Goal: Find specific page/section: Find specific page/section

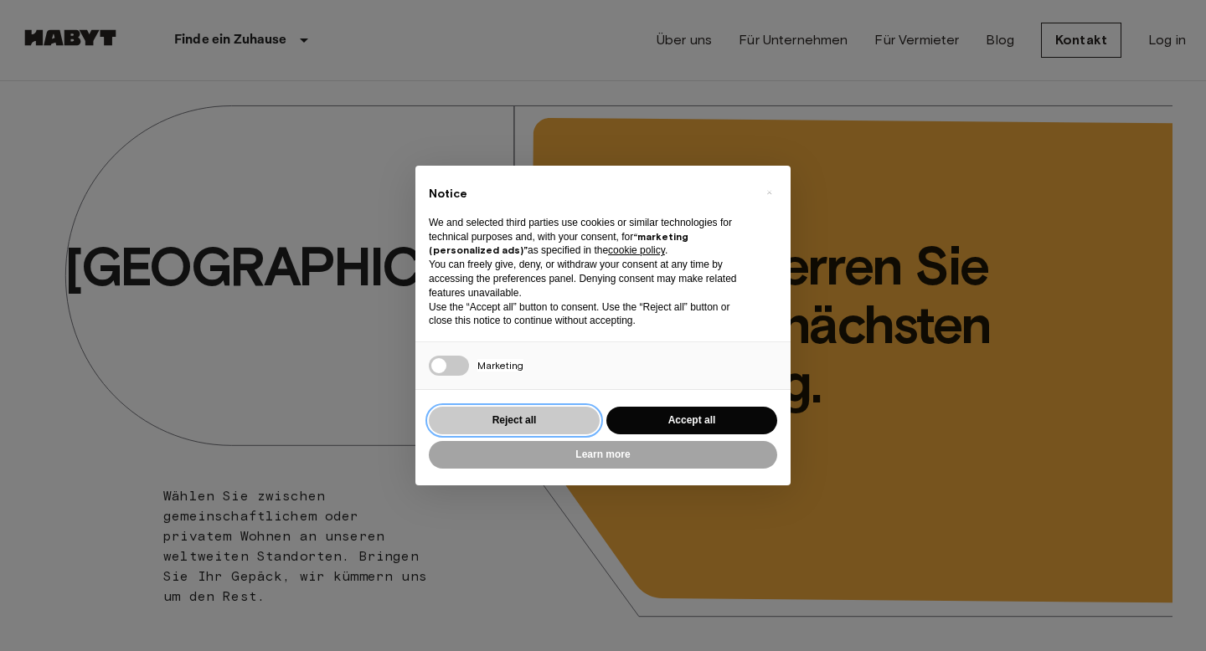
click at [592, 425] on button "Reject all" at bounding box center [514, 421] width 171 height 28
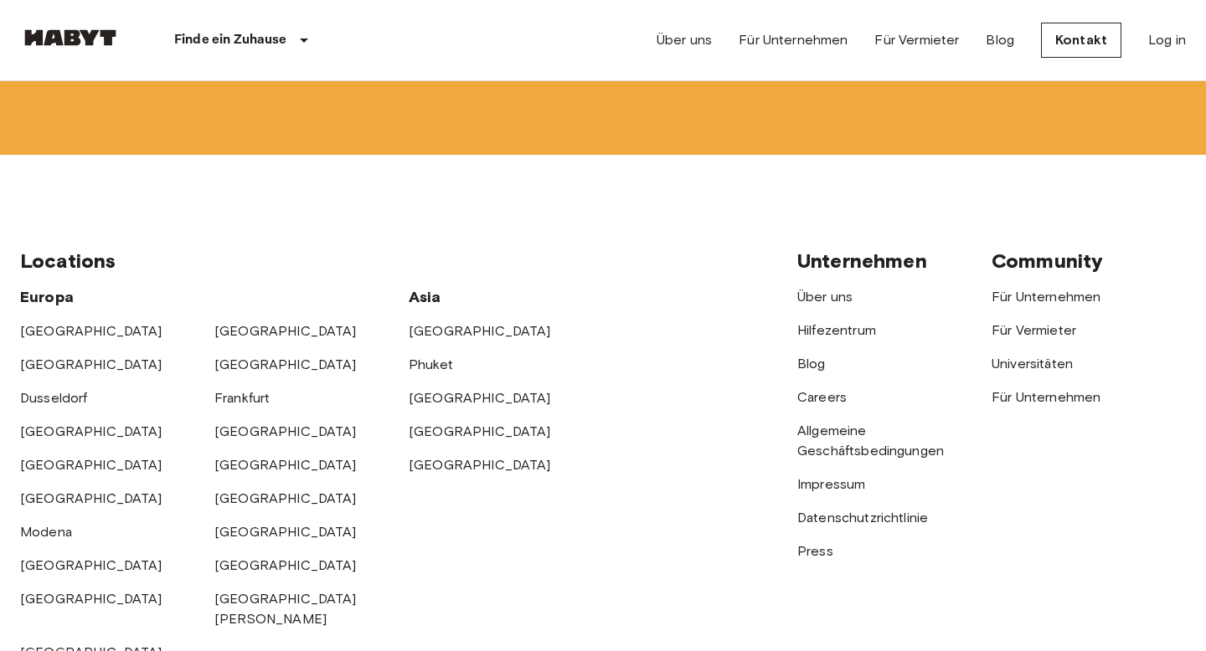
scroll to position [4333, 0]
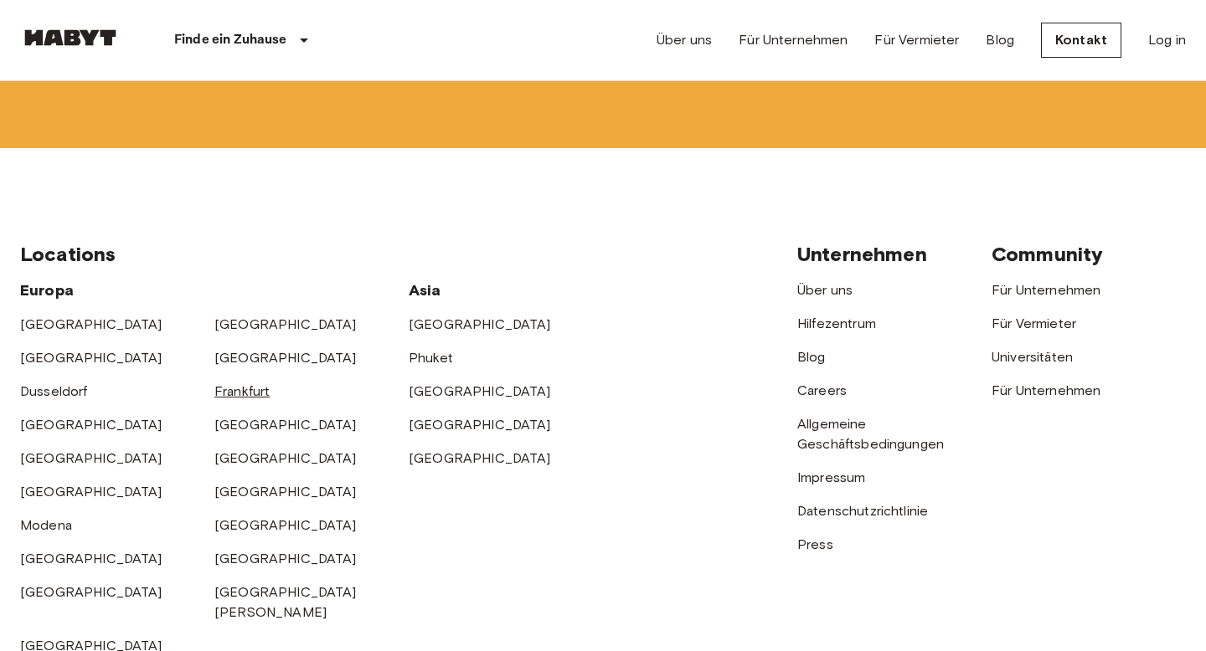
click at [248, 392] on link "Frankfurt" at bounding box center [241, 391] width 55 height 16
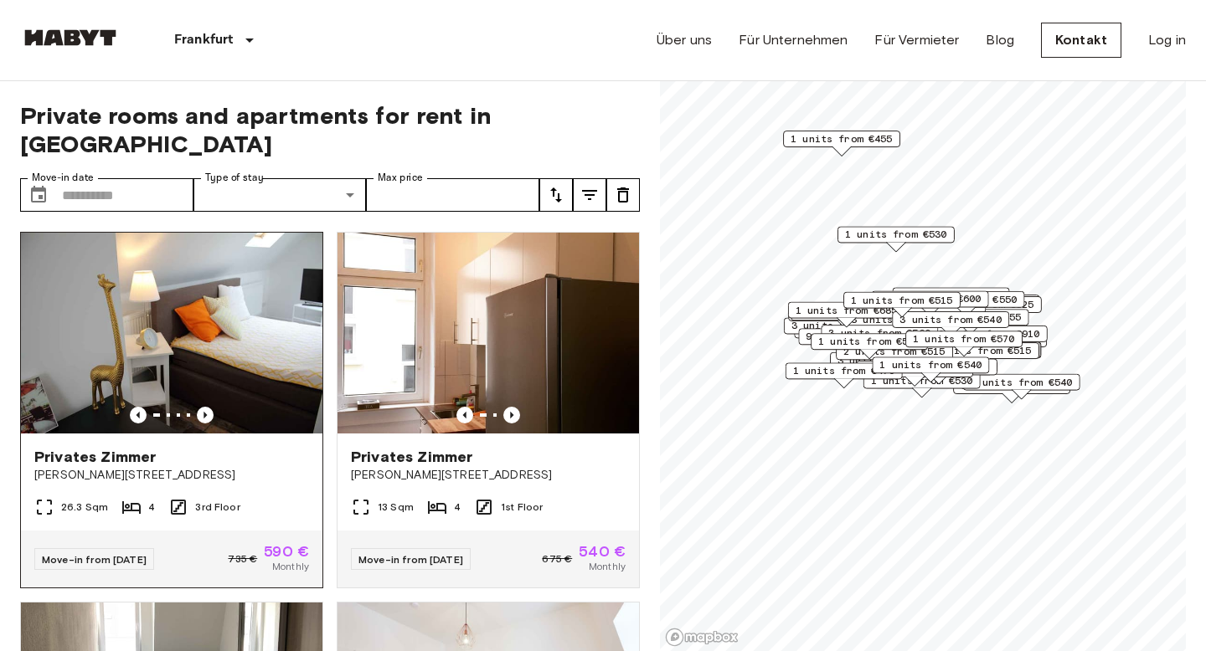
click at [251, 342] on img at bounding box center [171, 333] width 301 height 201
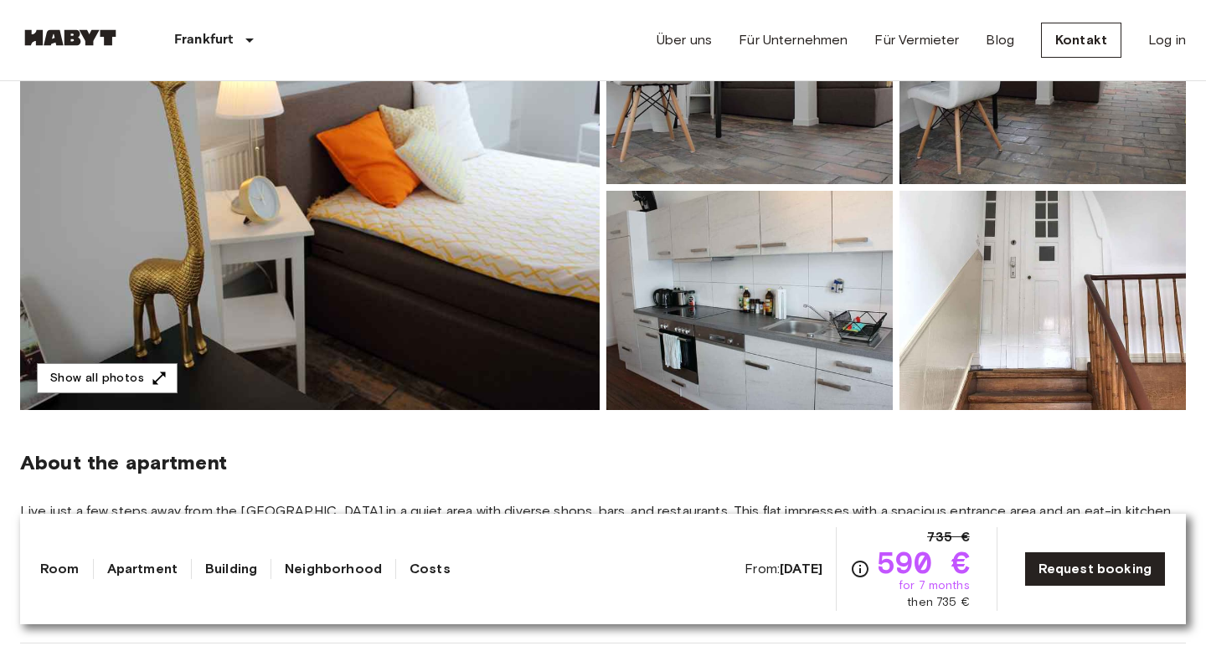
scroll to position [274, 0]
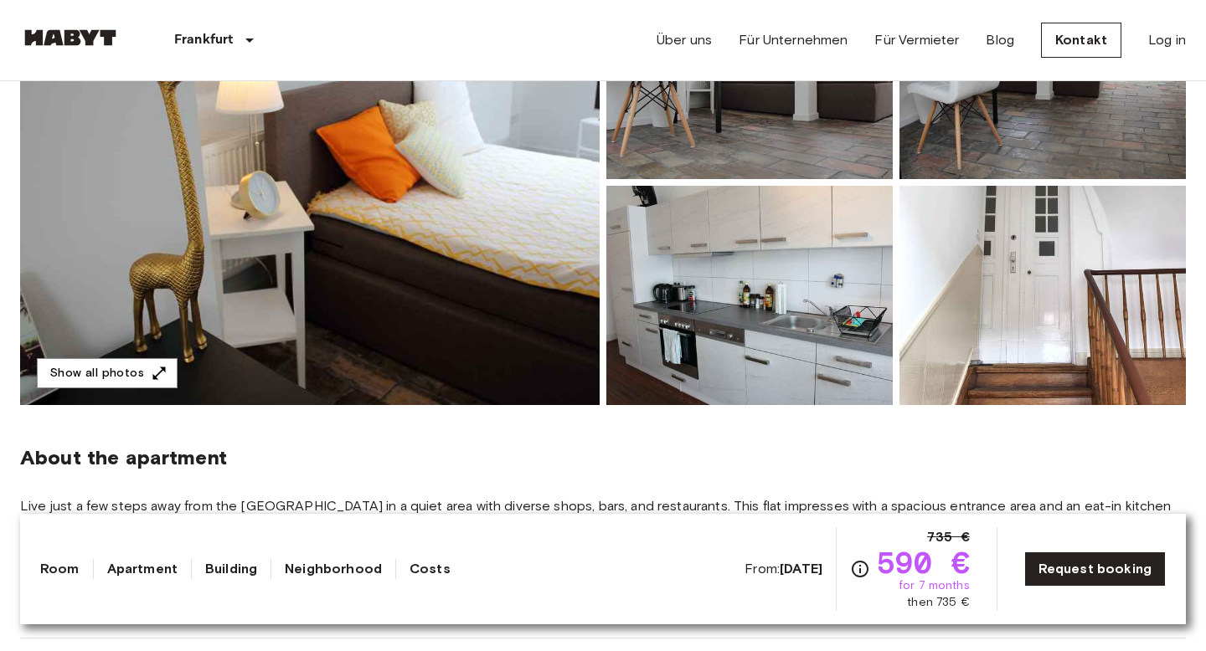
click at [504, 351] on img at bounding box center [309, 182] width 579 height 445
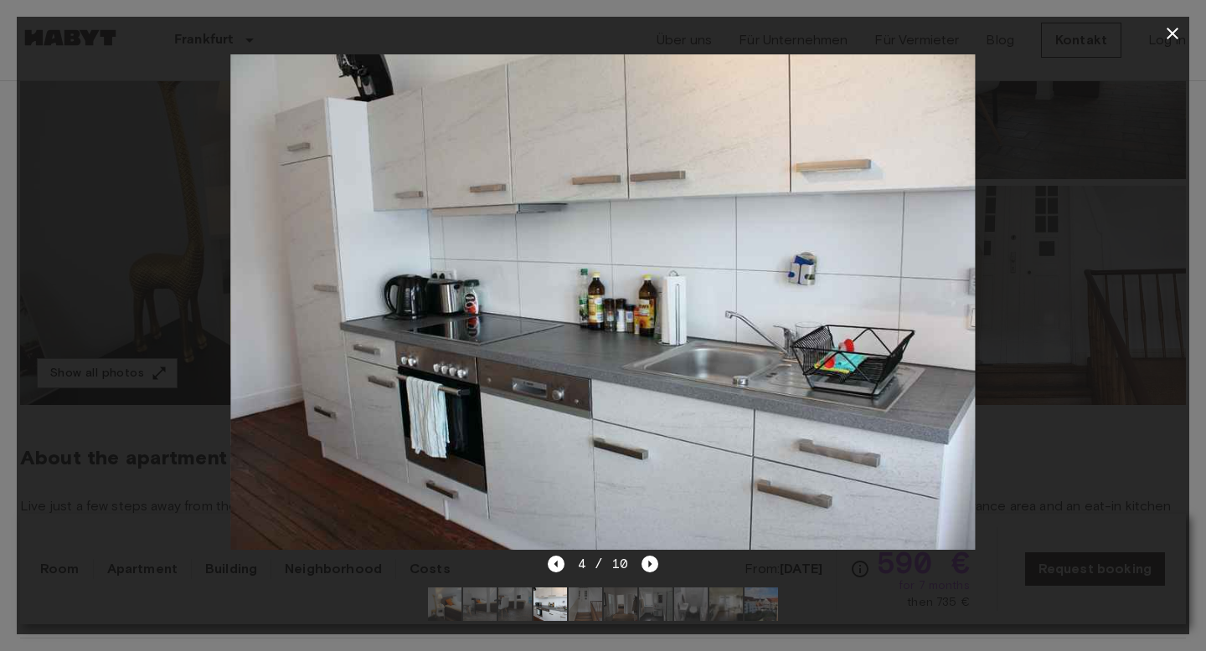
click at [1171, 33] on icon "button" at bounding box center [1172, 33] width 20 height 20
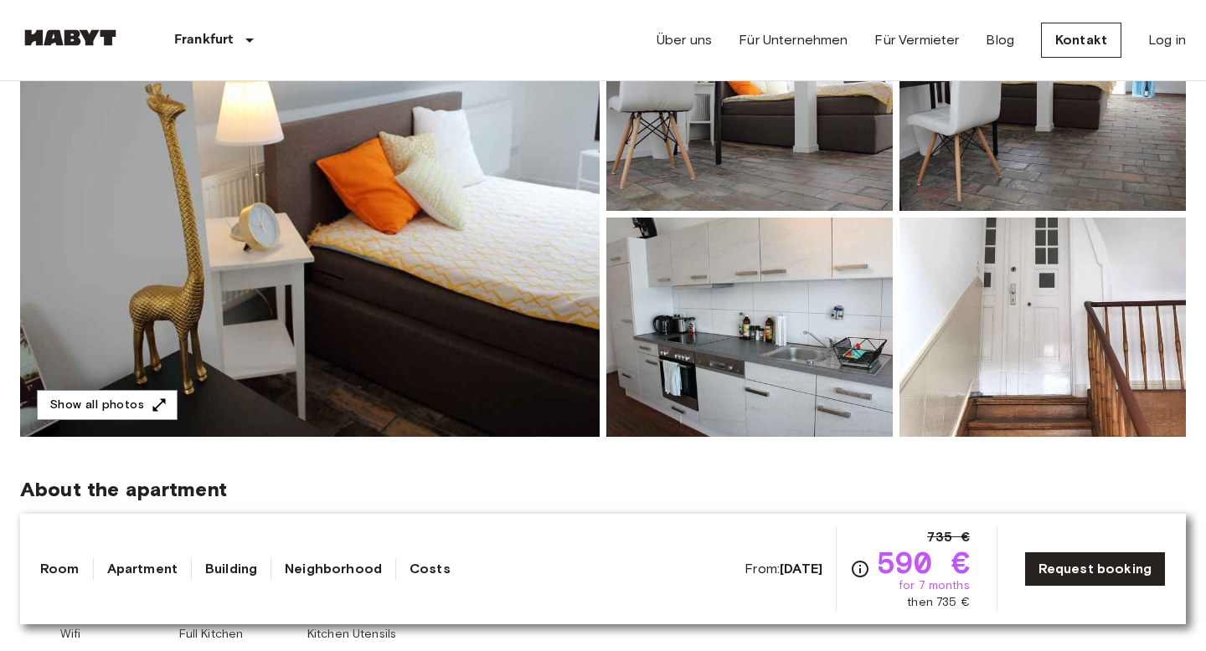
scroll to position [244, 0]
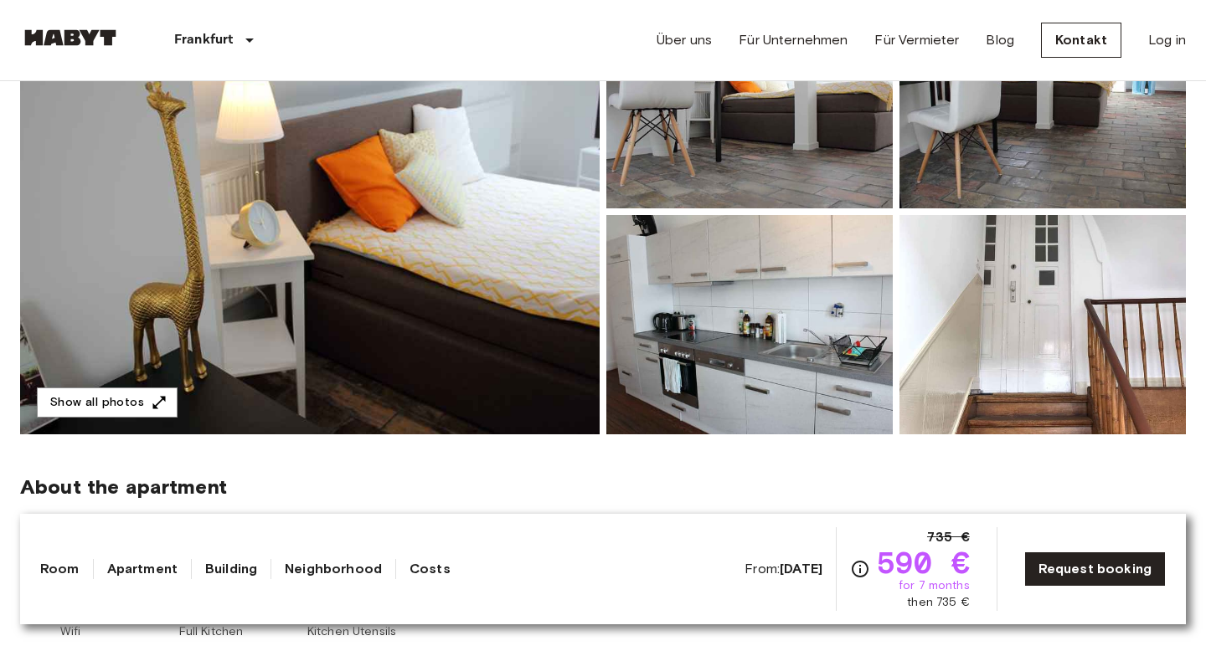
click at [564, 358] on img at bounding box center [309, 211] width 579 height 445
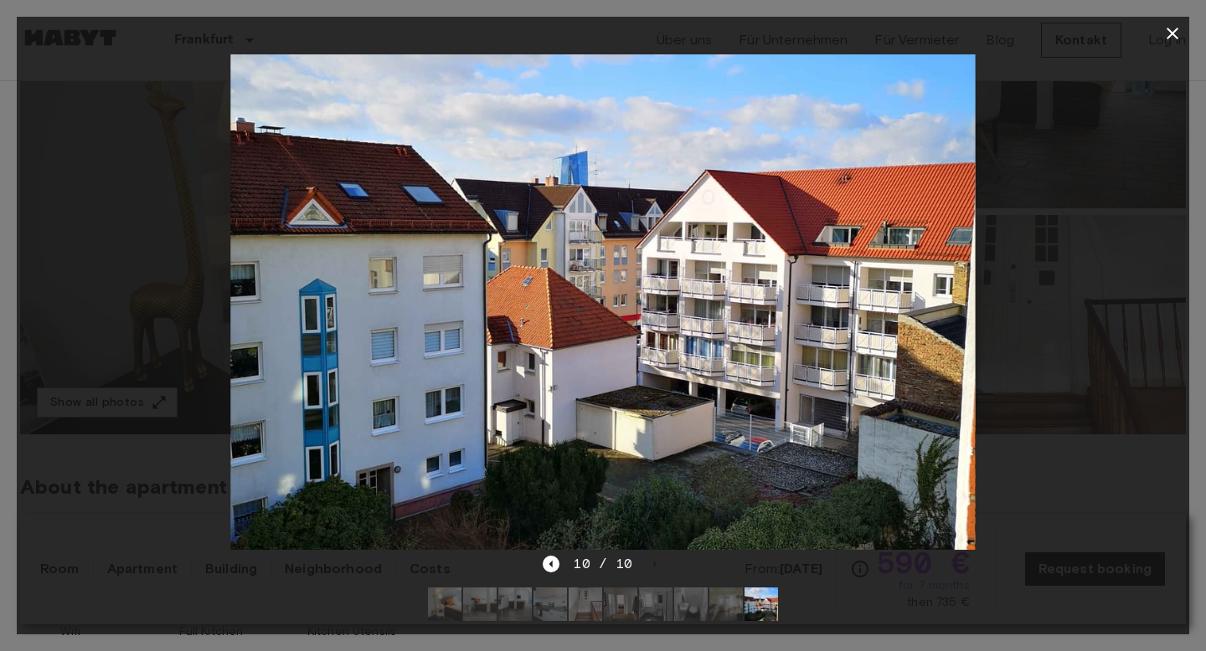
click at [1172, 33] on icon "button" at bounding box center [1172, 34] width 12 height 12
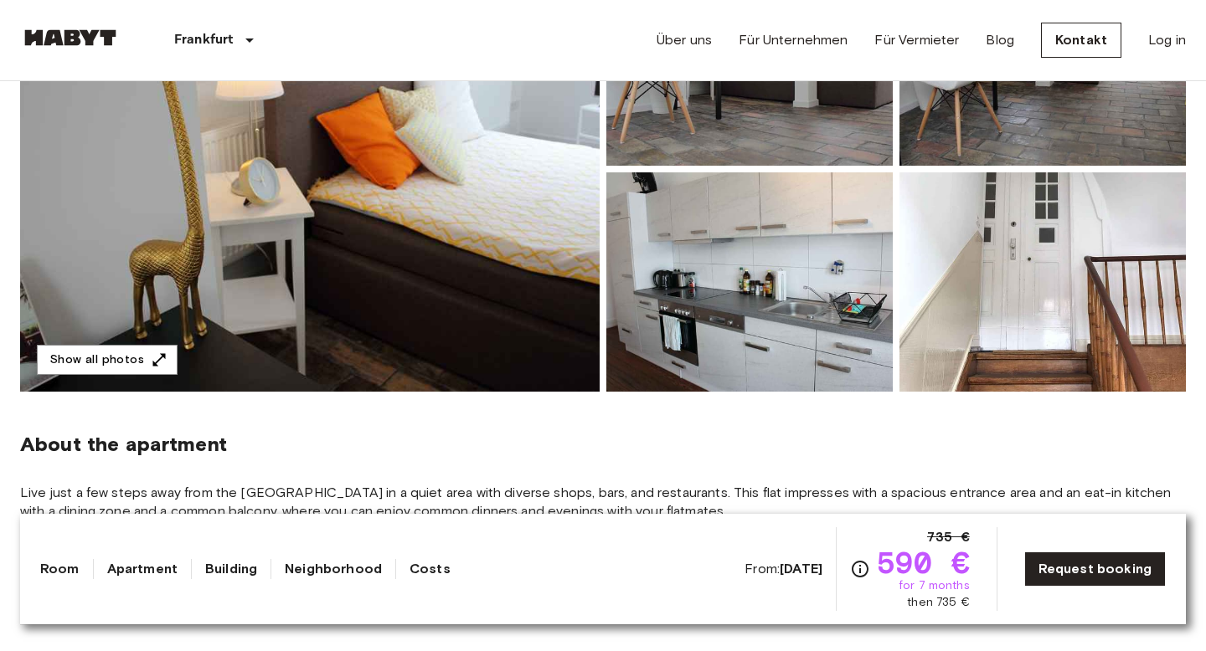
scroll to position [297, 0]
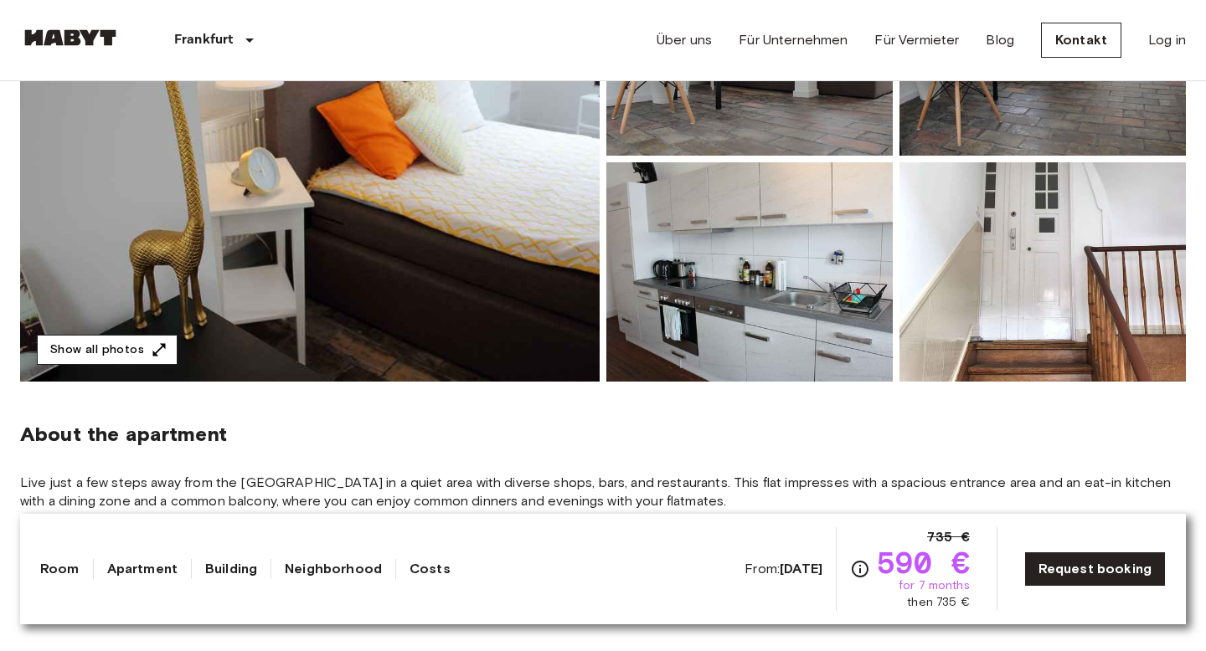
click at [116, 353] on button "Show all photos" at bounding box center [107, 350] width 141 height 31
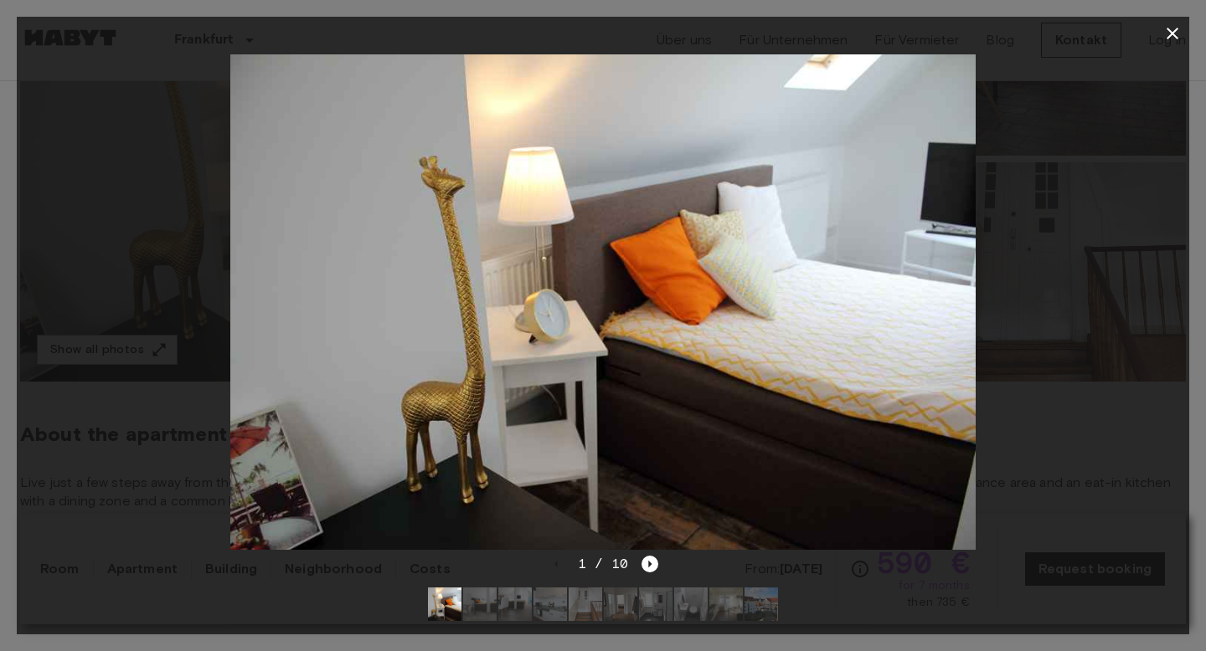
click at [1171, 30] on icon "button" at bounding box center [1172, 33] width 20 height 20
